Goal: Transaction & Acquisition: Purchase product/service

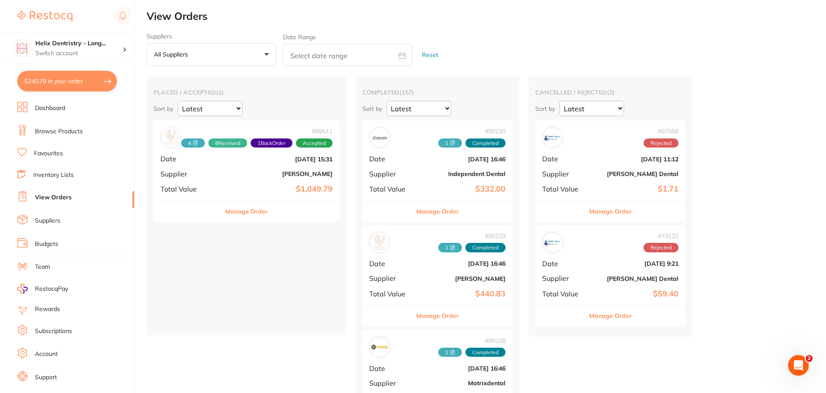
click at [250, 195] on div "# 89511 4 8 Received 1 Back Order Accepted Date [DATE] 15:31 Supplier [PERSON_N…" at bounding box center [247, 160] width 186 height 80
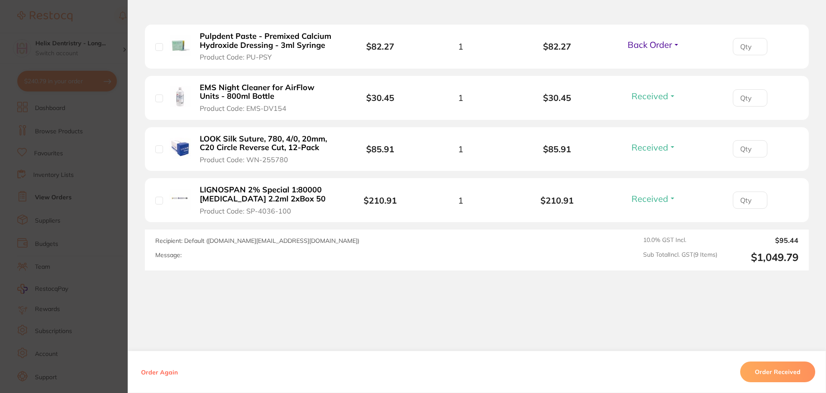
scroll to position [541, 0]
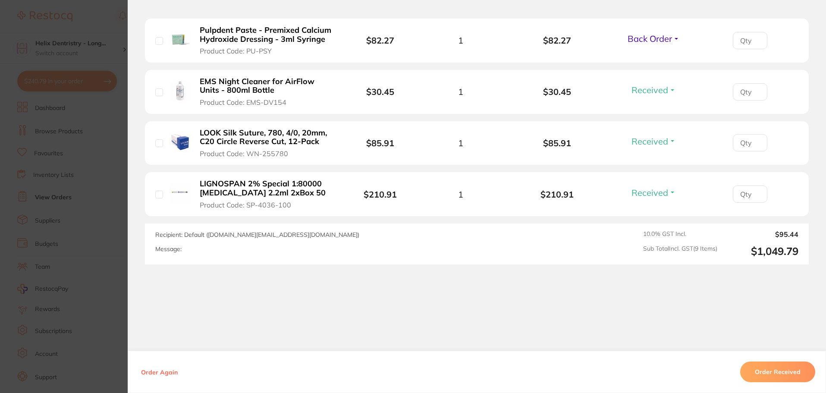
click at [71, 209] on section "Order ID: Restocq- 89511 Order Information 8 Received 1 Back Order Accepted Ord…" at bounding box center [413, 196] width 826 height 393
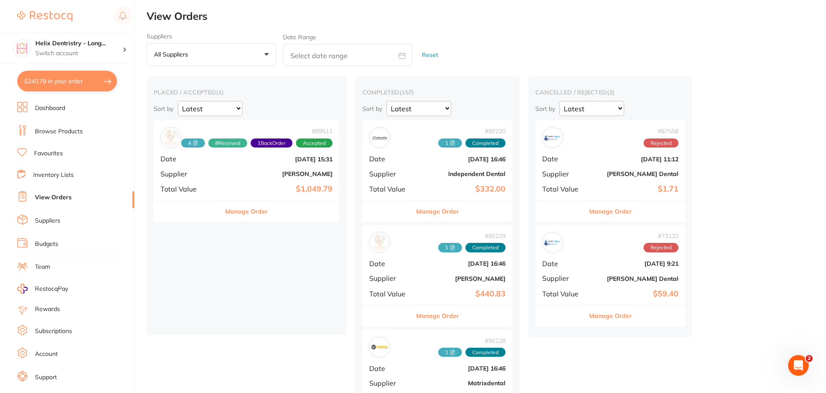
click at [412, 176] on span "Supplier" at bounding box center [390, 174] width 43 height 8
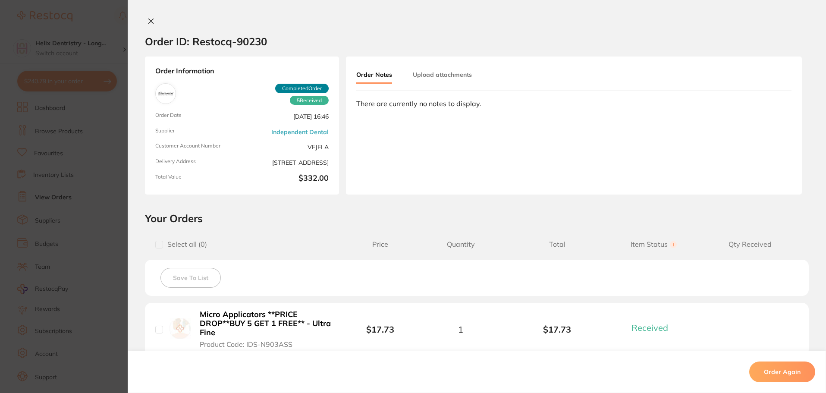
click at [435, 72] on button "Upload attachments" at bounding box center [442, 75] width 59 height 16
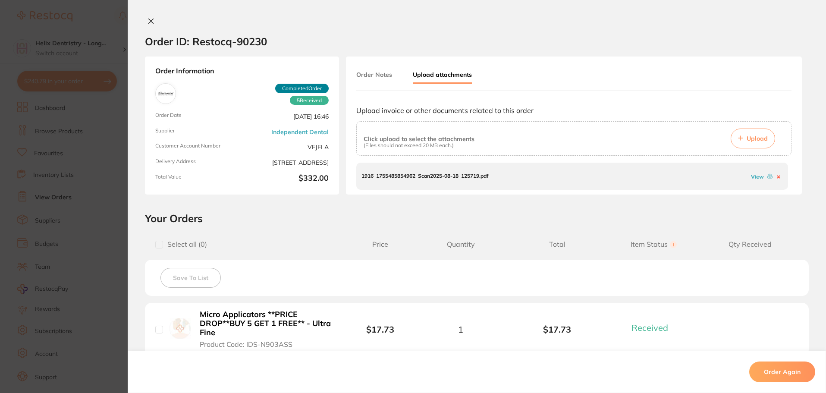
click at [758, 177] on link "View" at bounding box center [757, 176] width 13 height 6
click at [749, 134] on button "Upload" at bounding box center [753, 139] width 44 height 20
click at [752, 177] on link "View" at bounding box center [757, 176] width 13 height 6
click at [79, 225] on section "Order ID: Restocq- 90230 Order Information 5 Received Completed Order Order Dat…" at bounding box center [413, 196] width 826 height 393
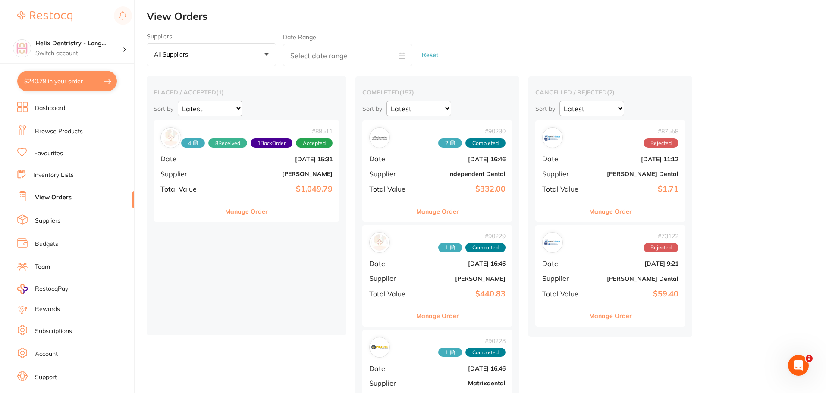
click at [72, 82] on button "$240.79 in your order" at bounding box center [67, 81] width 100 height 21
checkbox input "true"
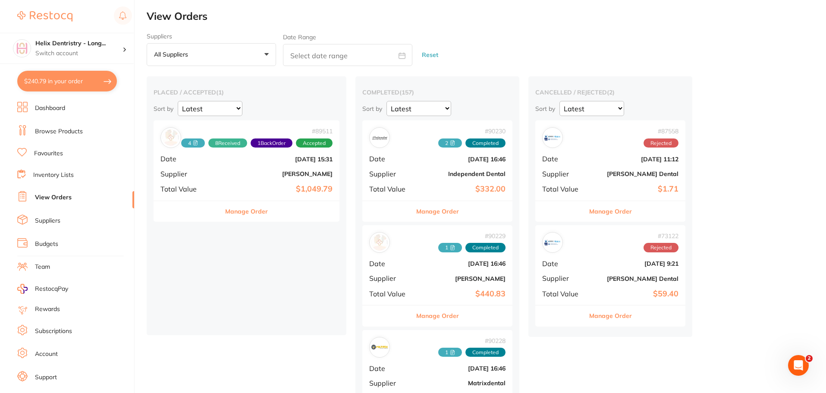
checkbox input "true"
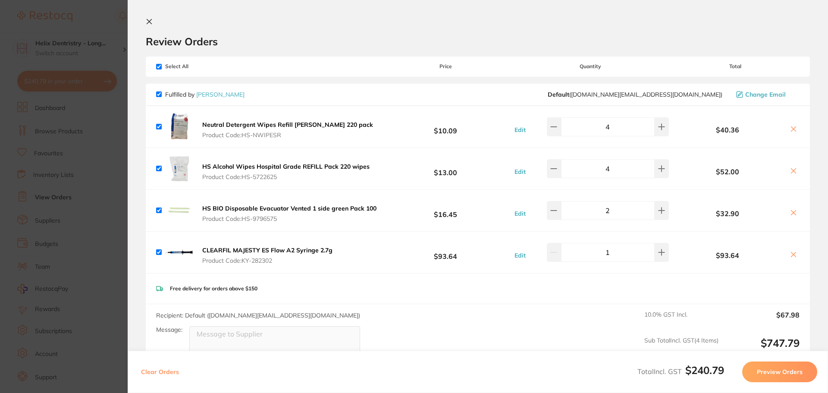
click at [100, 142] on section "Update RRP Set your pre negotiated price for this item. Item Agreed RRP (excl. …" at bounding box center [414, 196] width 828 height 393
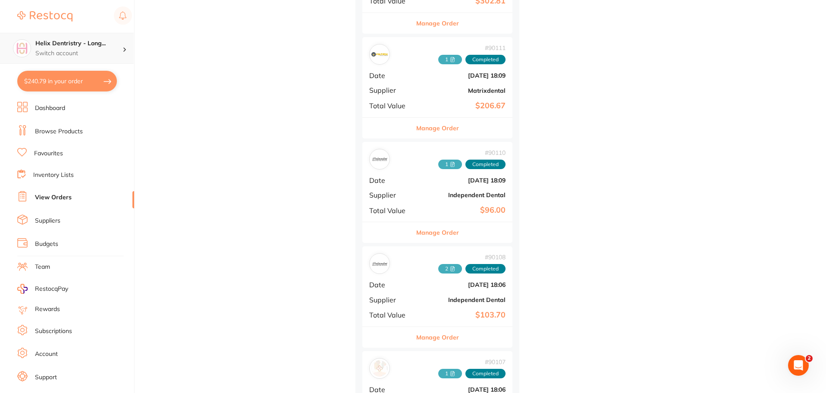
scroll to position [388, 0]
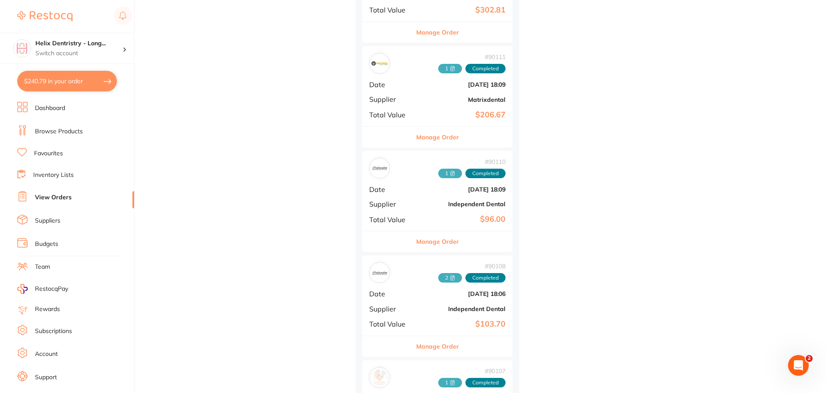
click at [55, 129] on link "Browse Products" at bounding box center [59, 131] width 48 height 9
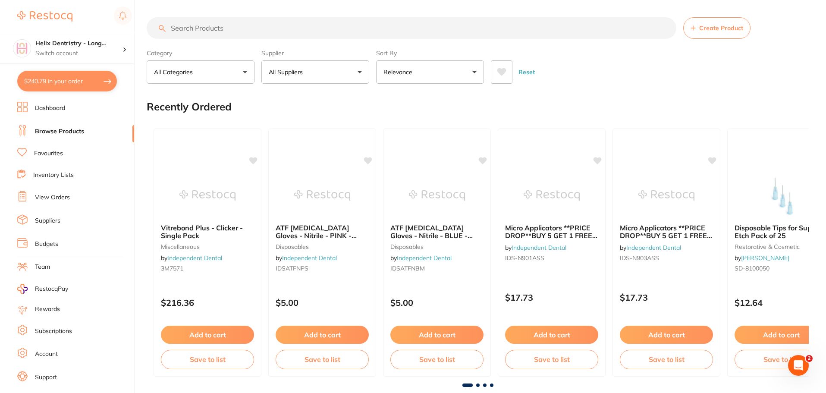
click at [234, 29] on input "search" at bounding box center [412, 28] width 530 height 22
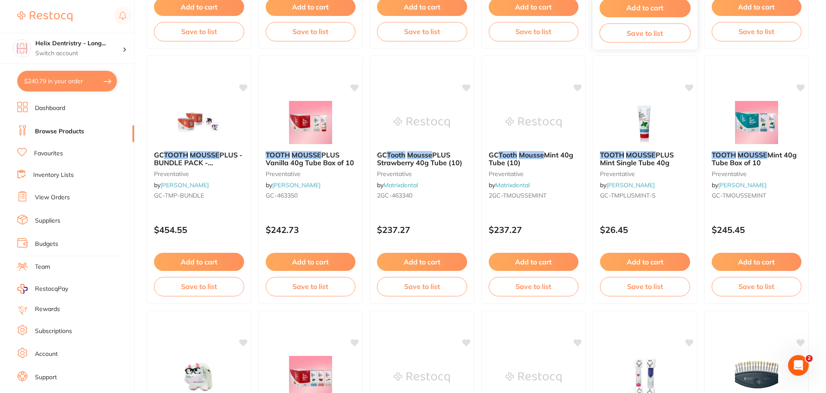
scroll to position [733, 0]
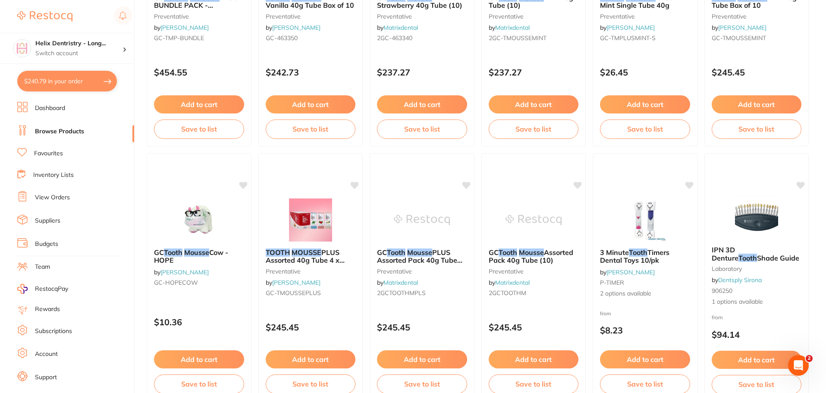
click at [556, 237] on img at bounding box center [534, 219] width 56 height 43
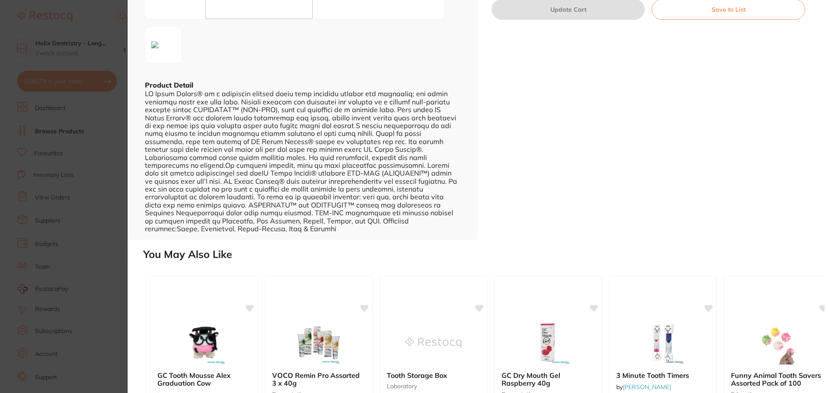
scroll to position [11, 0]
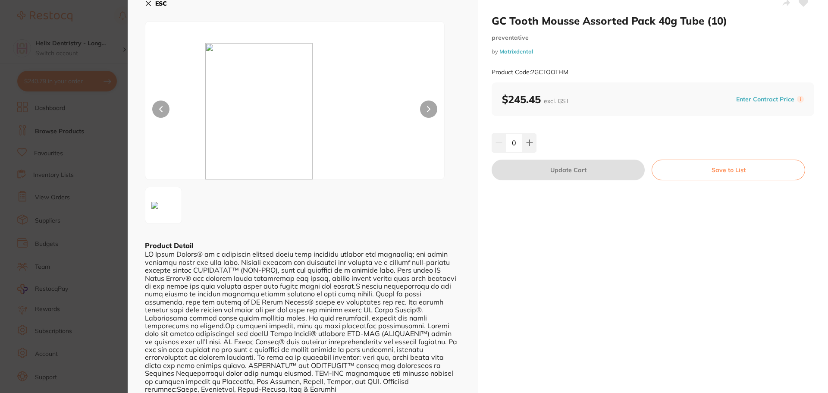
click at [121, 138] on section "GC Tooth Mousse Assorted Pack 40g Tube (10) preventative by Matrixdental Produc…" at bounding box center [414, 196] width 828 height 393
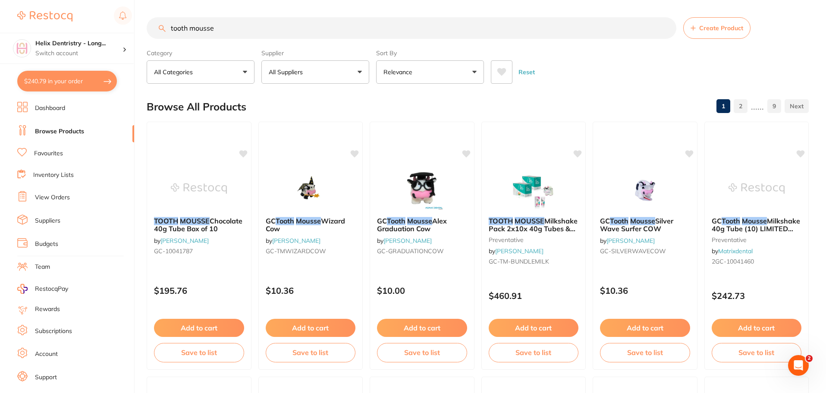
click at [254, 28] on input "tooth mousse" at bounding box center [412, 28] width 530 height 22
type input "tooth mousse assorted"
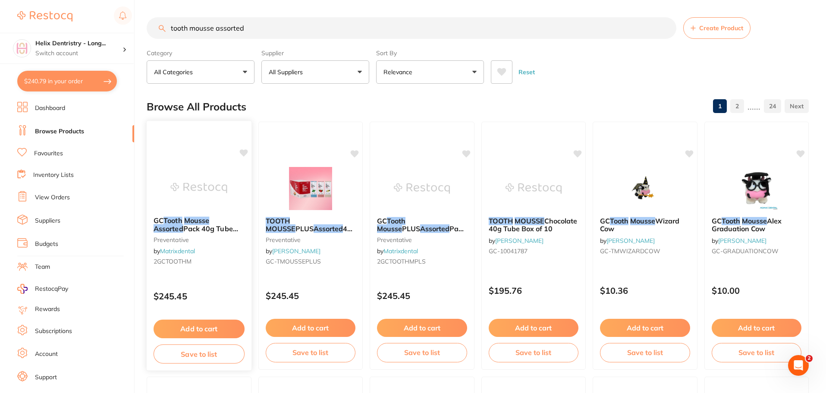
click at [196, 202] on img at bounding box center [199, 188] width 57 height 44
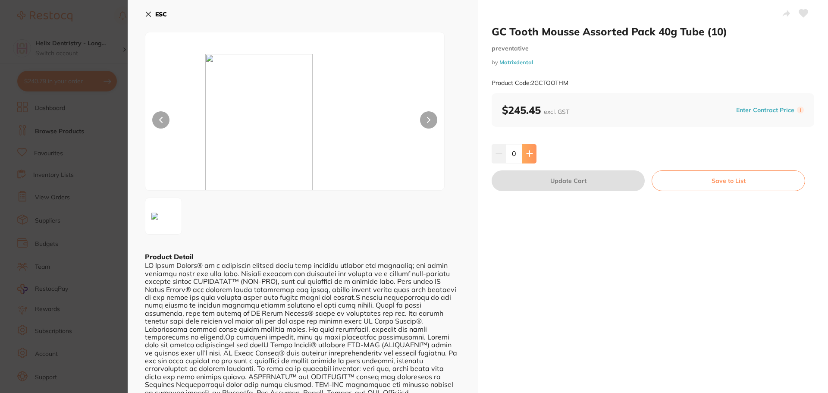
click at [533, 149] on button at bounding box center [529, 153] width 14 height 19
type input "1"
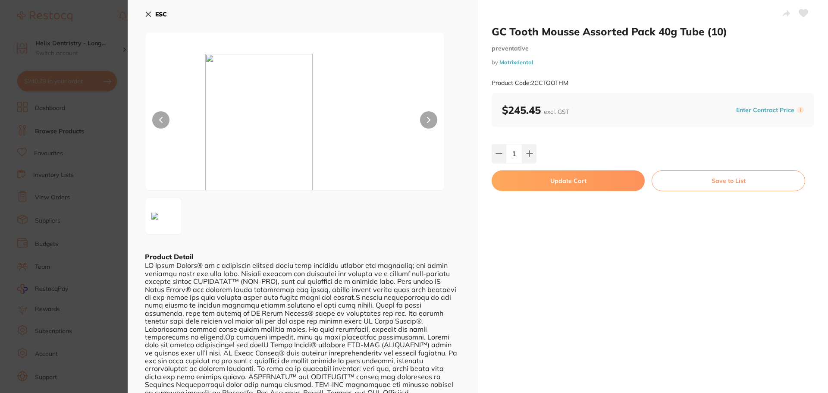
click at [525, 178] on button "Update Cart" at bounding box center [568, 180] width 153 height 21
checkbox input "false"
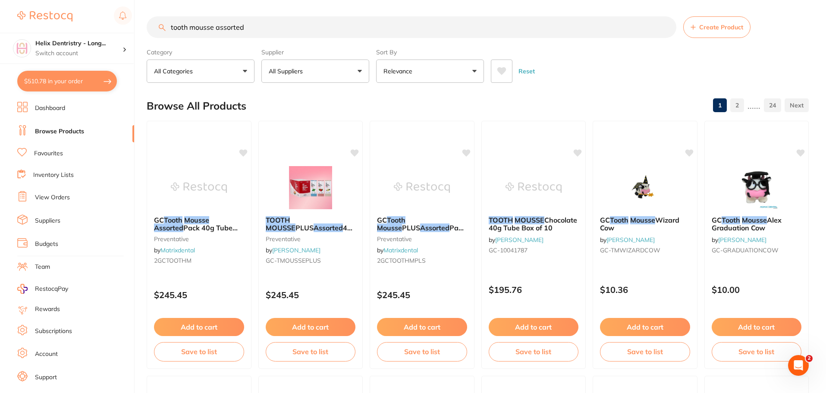
click at [252, 24] on input "tooth mousse assorted" at bounding box center [412, 27] width 530 height 22
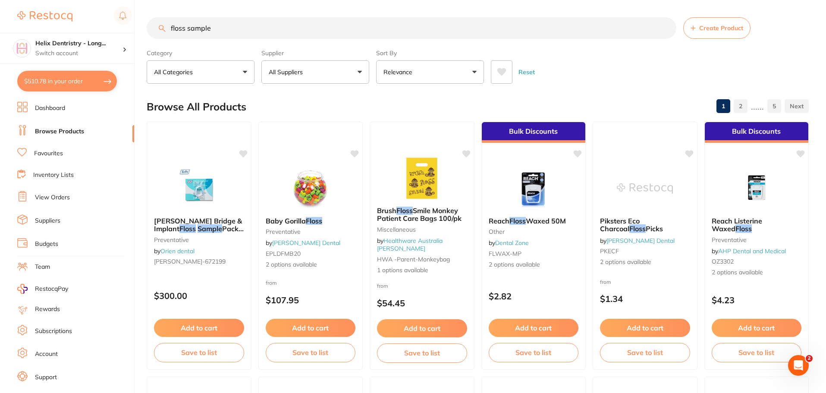
drag, startPoint x: 214, startPoint y: 28, endPoint x: 216, endPoint y: 23, distance: 5.5
click at [214, 28] on input "floss sample" at bounding box center [412, 28] width 530 height 22
click at [169, 28] on input "floss sample" at bounding box center [412, 28] width 530 height 22
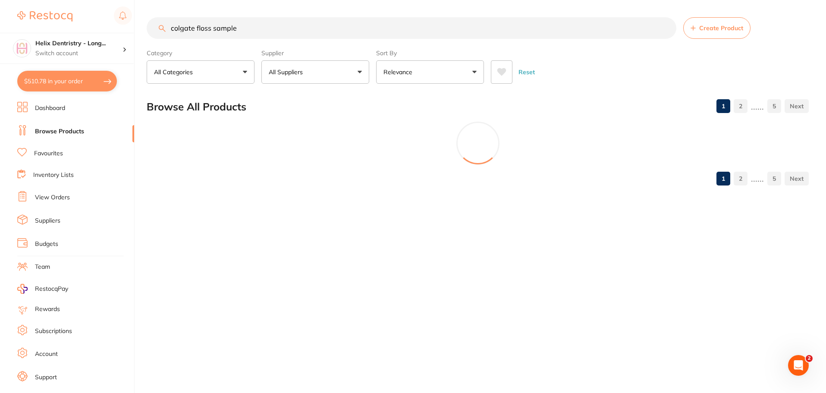
type input "colgate floss sample"
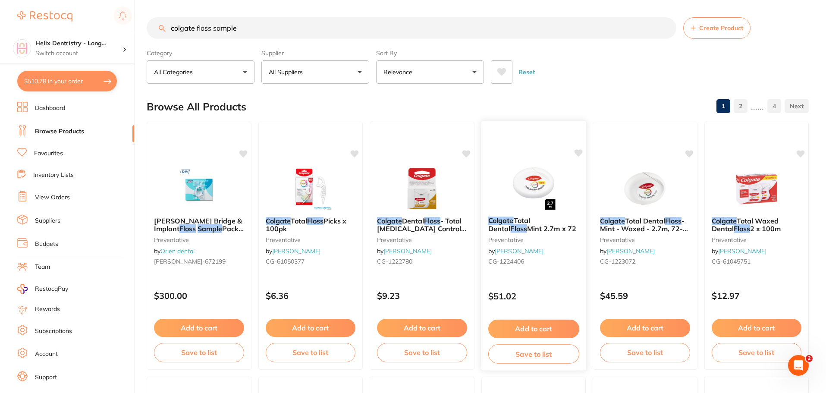
click at [525, 220] on span "Total Dental" at bounding box center [509, 224] width 42 height 17
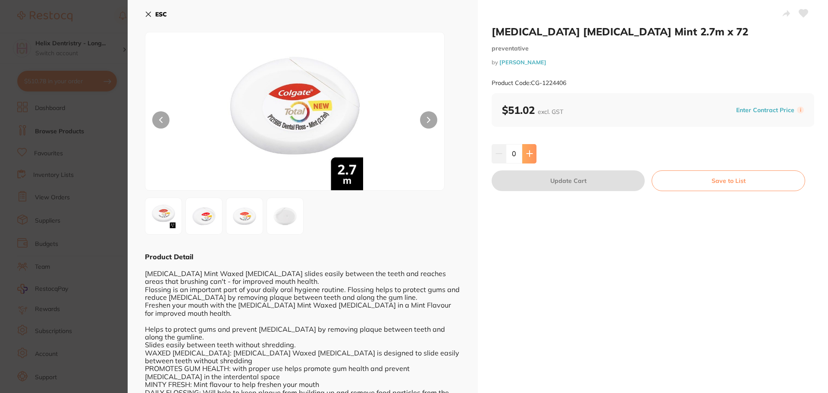
click at [529, 155] on icon at bounding box center [530, 154] width 6 height 6
type input "1"
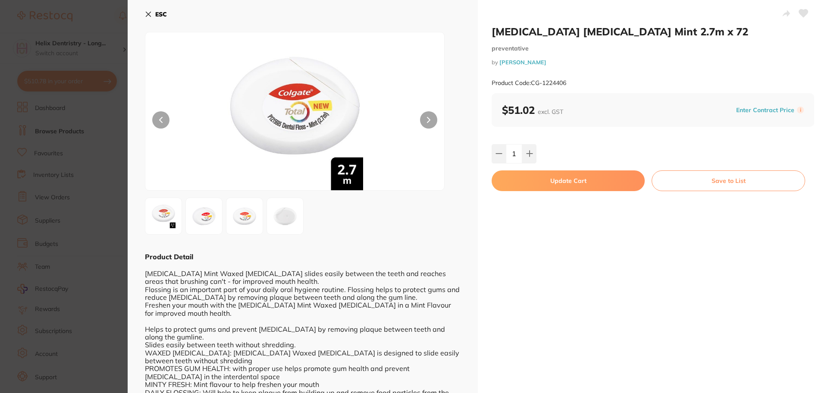
click at [543, 186] on button "Update Cart" at bounding box center [568, 180] width 153 height 21
checkbox input "false"
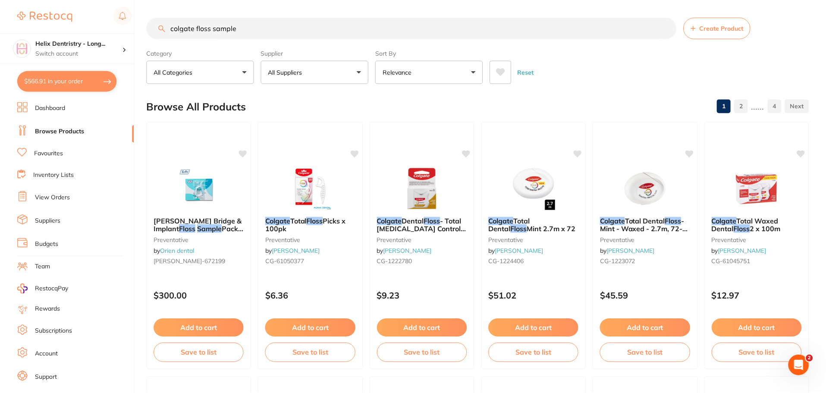
scroll to position [0, 0]
click at [255, 30] on input "colgate floss sample" at bounding box center [412, 28] width 530 height 22
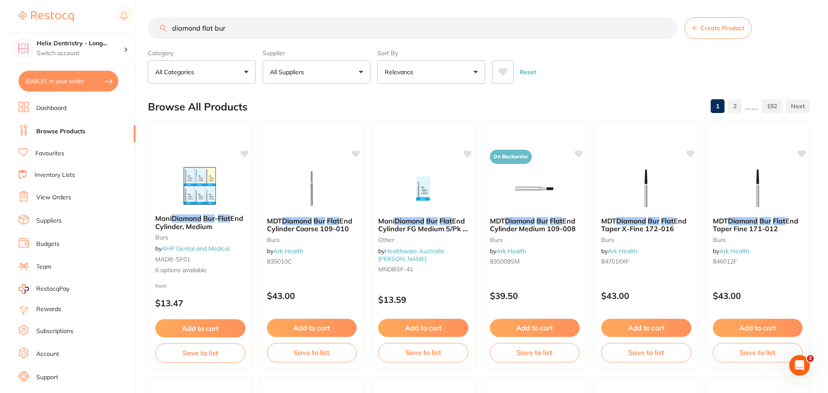
scroll to position [0, 0]
click at [209, 223] on span "End Cylinder, Medium" at bounding box center [198, 222] width 89 height 17
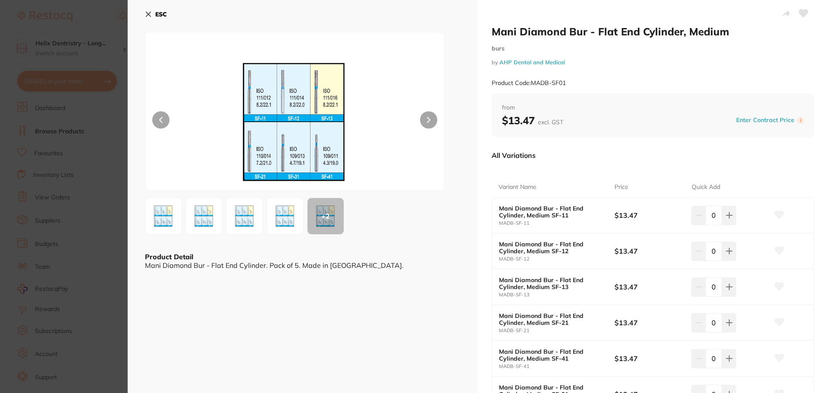
click at [240, 214] on img at bounding box center [244, 216] width 31 height 31
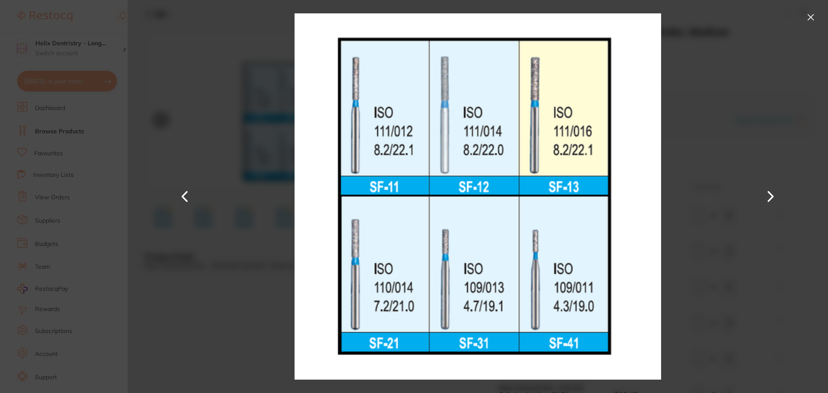
click at [199, 214] on div at bounding box center [478, 196] width 701 height 393
click at [809, 16] on button at bounding box center [811, 17] width 14 height 14
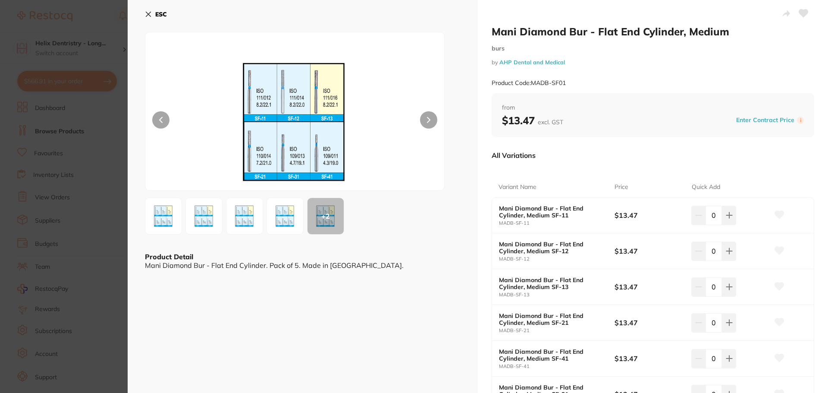
click at [80, 147] on section "Mani Diamond Bur - Flat End Cylinder, Medium burs by AHP Dental and Medical Pro…" at bounding box center [414, 196] width 828 height 393
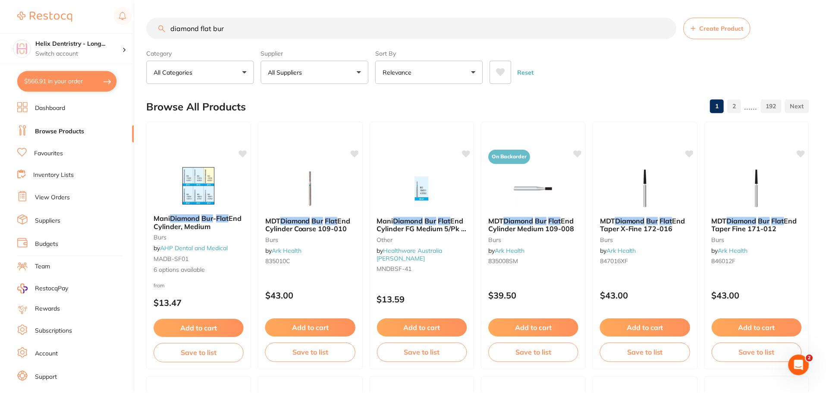
scroll to position [0, 0]
click at [261, 27] on input "diamond flat bur" at bounding box center [412, 28] width 530 height 22
click at [311, 179] on img at bounding box center [310, 188] width 57 height 44
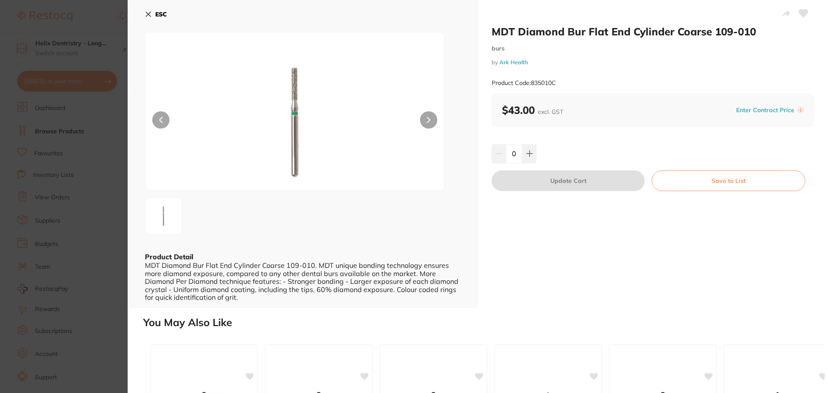
click at [38, 145] on section "MDT Diamond Bur Flat End Cylinder Coarse 109-010 burs by Ark Health Product Cod…" at bounding box center [414, 196] width 828 height 393
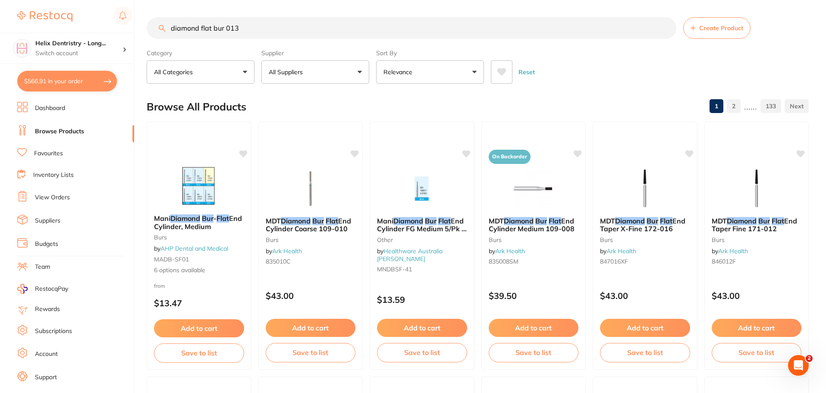
click at [213, 28] on input "diamond flat bur 013" at bounding box center [412, 28] width 530 height 22
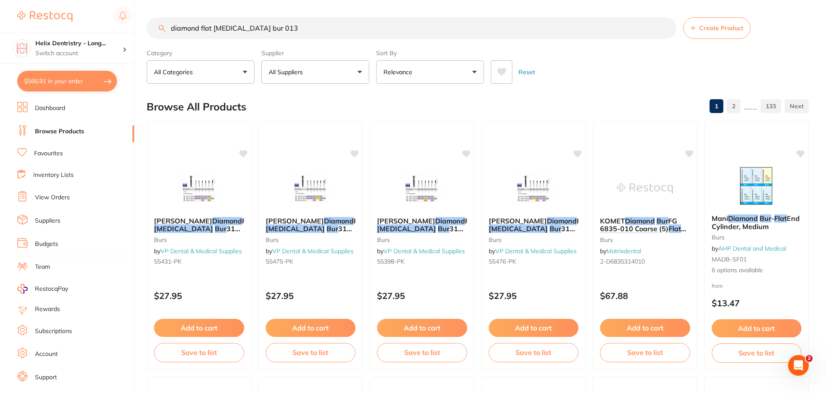
click at [281, 26] on input "diamond flat [MEDICAL_DATA] bur 013" at bounding box center [412, 28] width 530 height 22
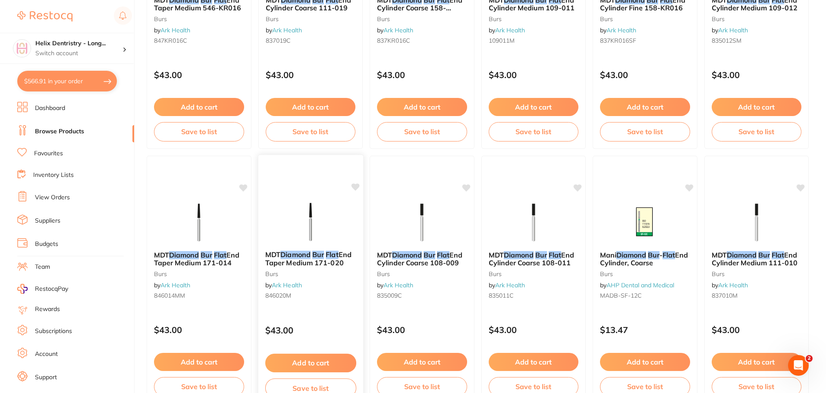
scroll to position [1242, 0]
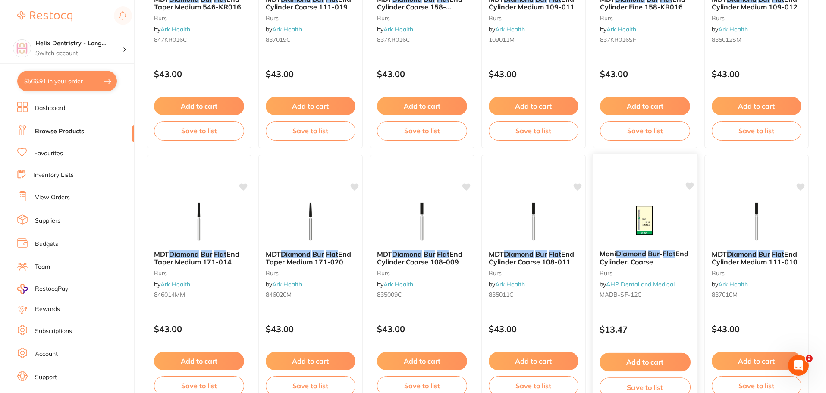
type input "diamond flat [MEDICAL_DATA] bur"
click at [653, 219] on img at bounding box center [645, 221] width 57 height 44
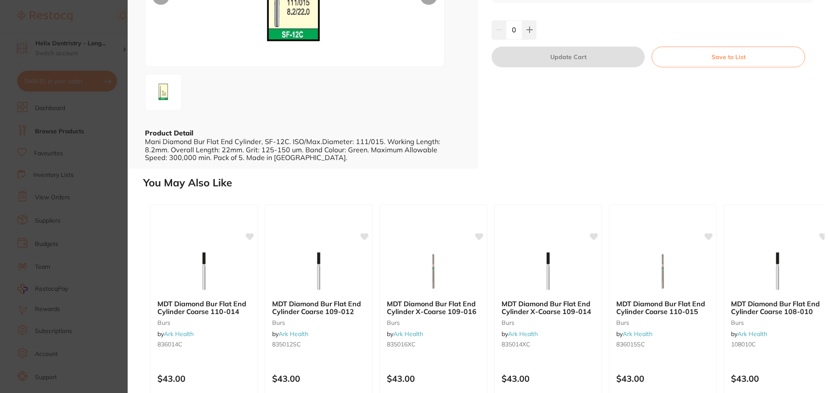
scroll to position [173, 0]
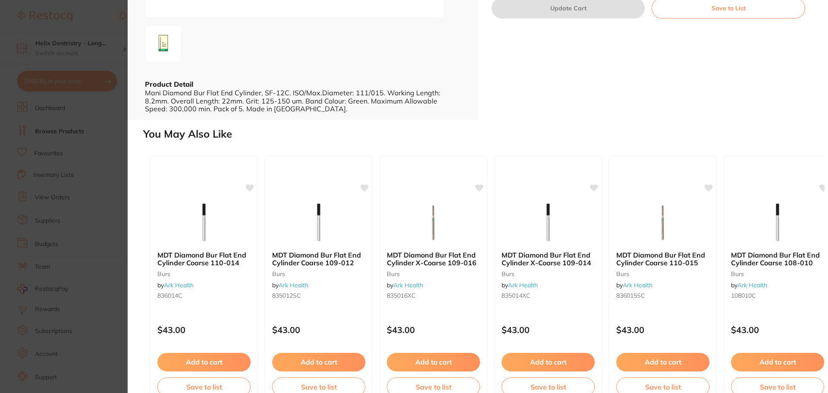
click at [116, 147] on section "Mani Diamond Bur - Flat End Cylinder, Coarse burs by AHP Dental and Medical Pro…" at bounding box center [414, 196] width 828 height 393
